Goal: Book appointment/travel/reservation

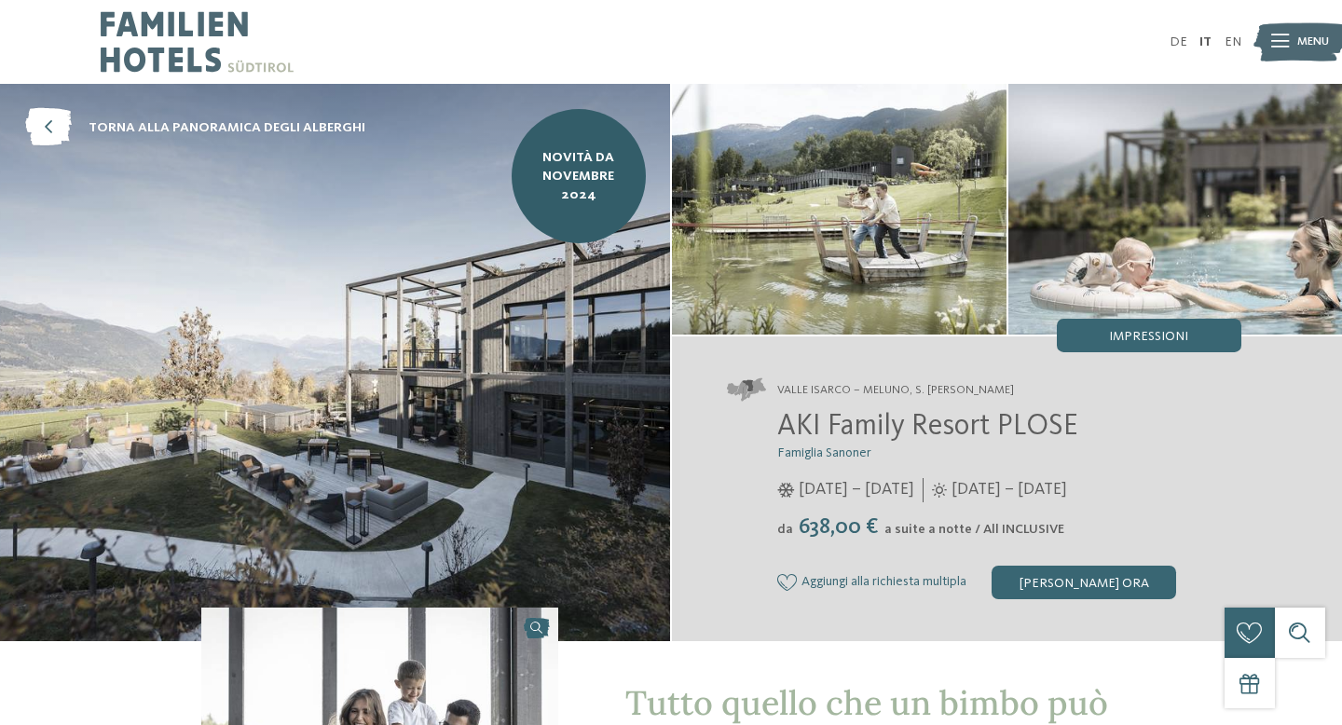
click at [1282, 38] on icon at bounding box center [1280, 41] width 18 height 13
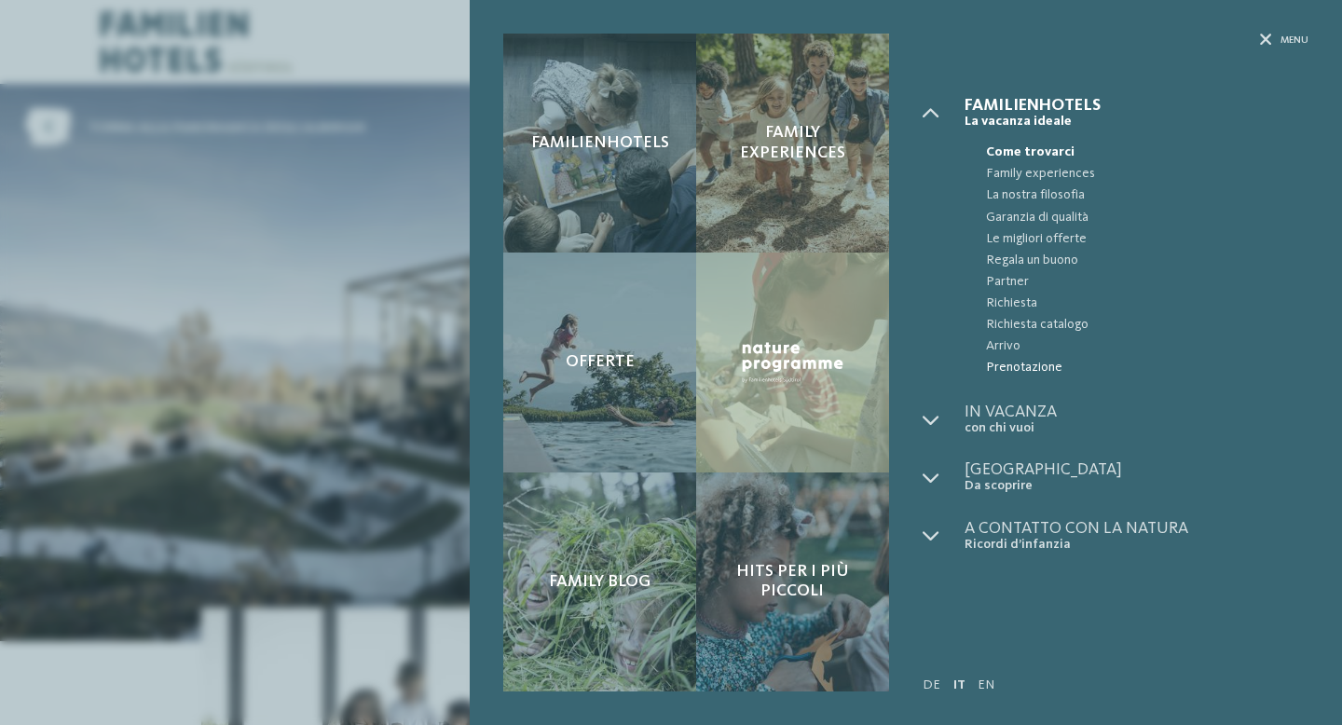
click at [1028, 364] on span "Prenotazione" at bounding box center [1147, 367] width 322 height 21
click at [349, 267] on div "Familienhotels Family experiences Offerte" at bounding box center [671, 362] width 1342 height 725
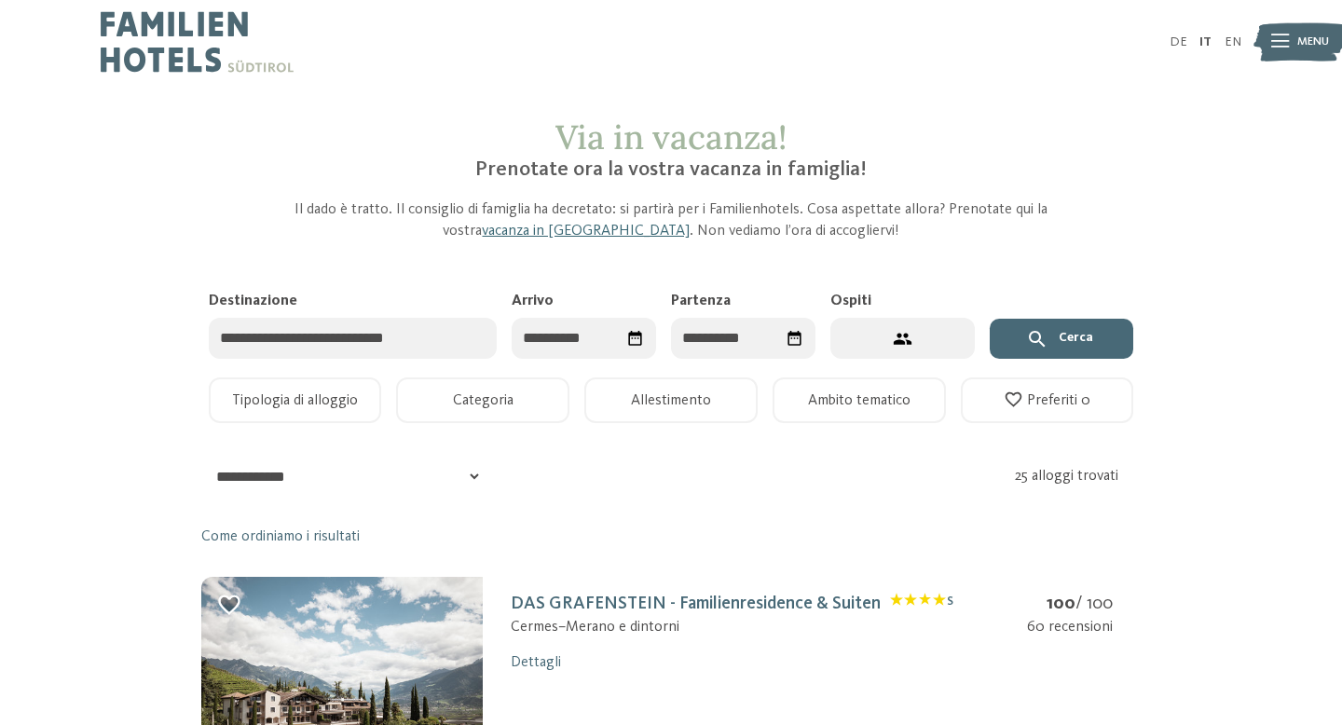
click at [432, 327] on input "Destinazione" at bounding box center [353, 339] width 289 height 42
